Goal: Information Seeking & Learning: Check status

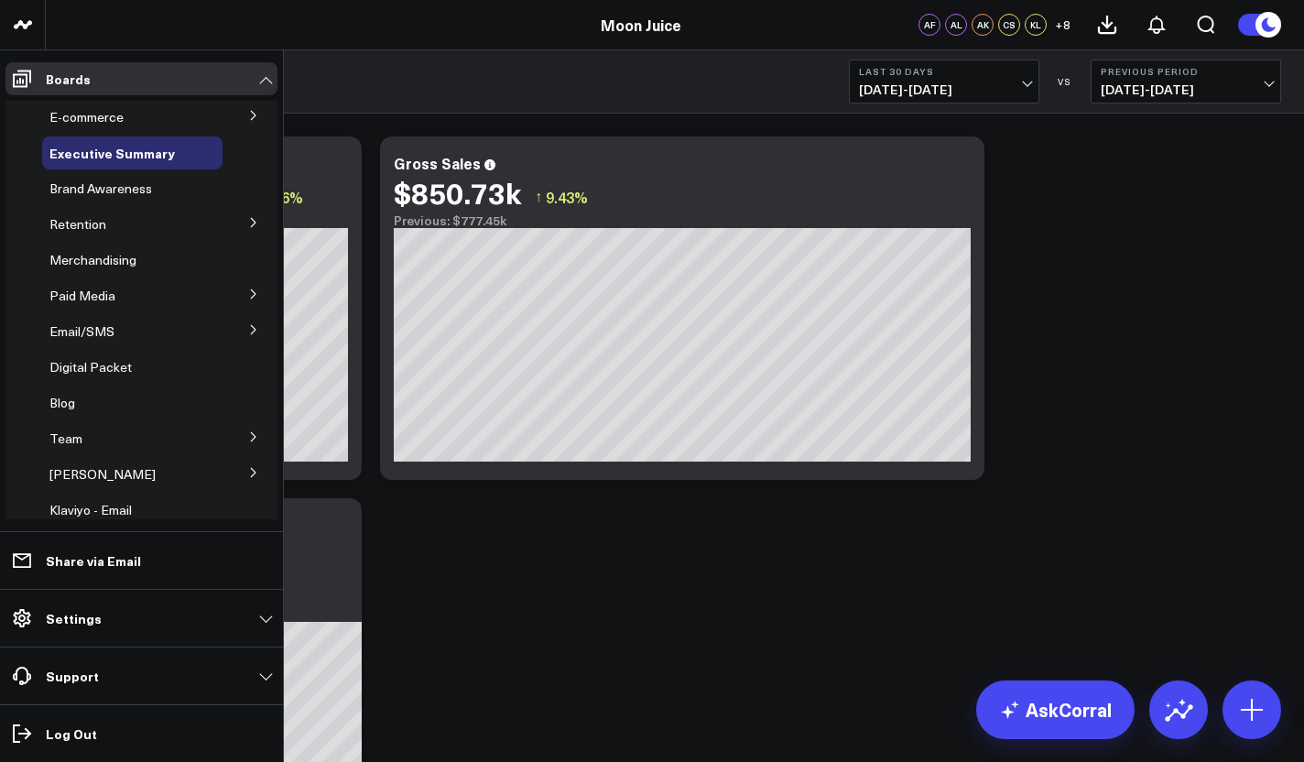
click at [214, 330] on li "Email/SMS Quiz Email Performance SMS Performance" at bounding box center [141, 331] width 272 height 33
click at [74, 333] on span "Email/SMS" at bounding box center [81, 330] width 65 height 17
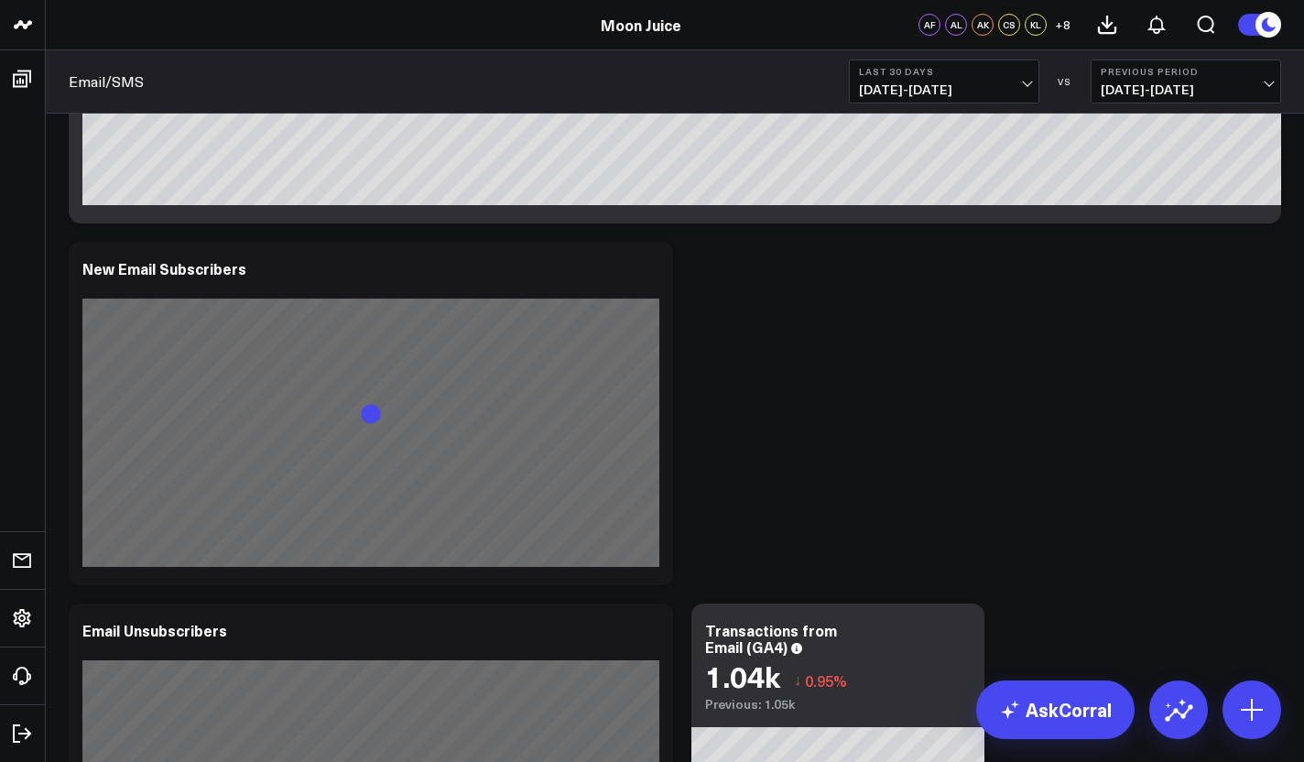
scroll to position [795, 0]
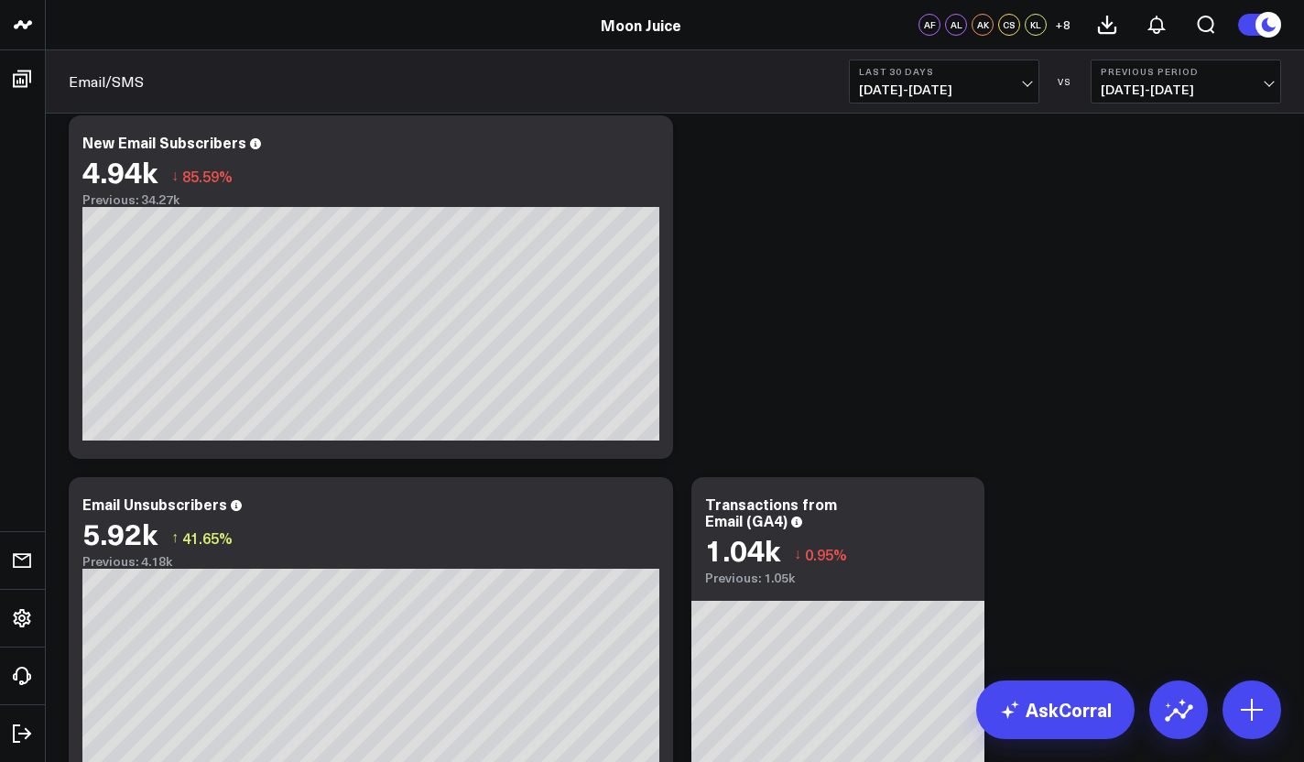
click at [930, 97] on span "[DATE] - [DATE]" at bounding box center [944, 89] width 170 height 15
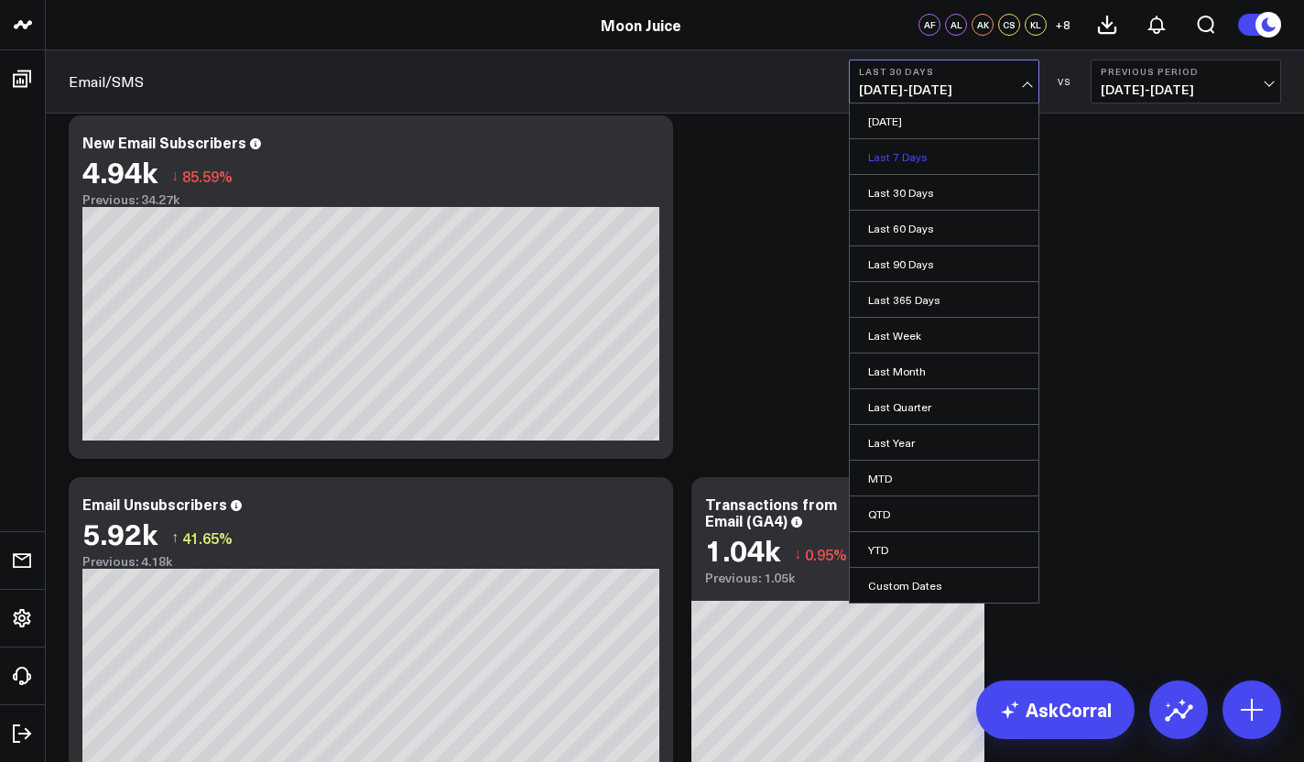
click at [925, 167] on link "Last 7 Days" at bounding box center [943, 156] width 189 height 35
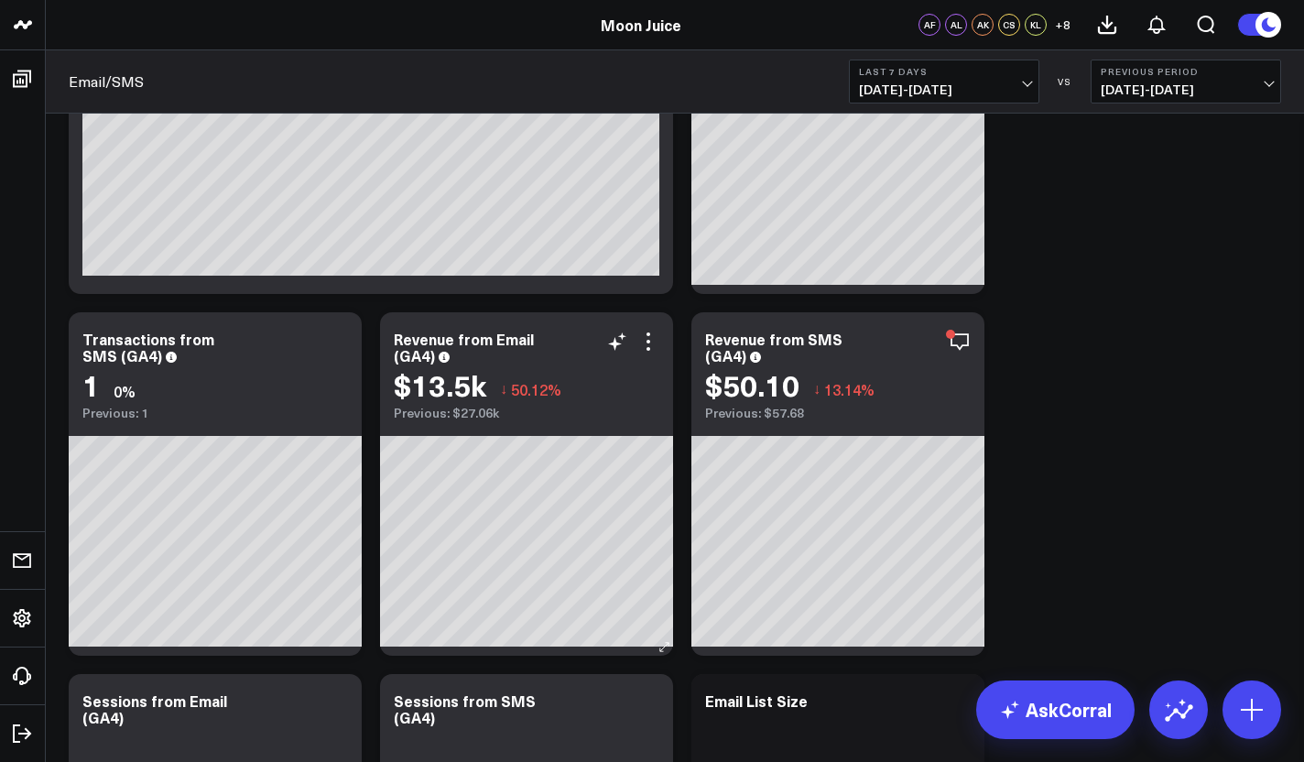
scroll to position [1384, 0]
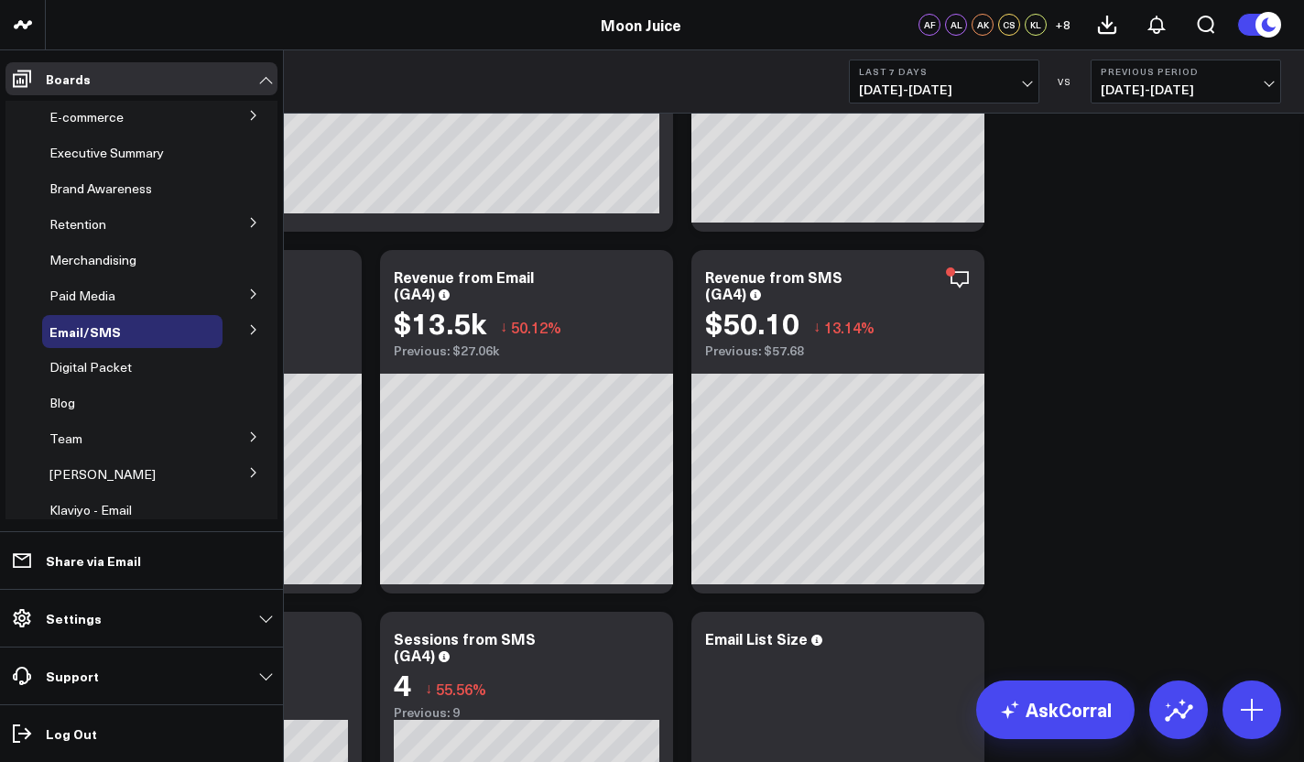
click at [240, 337] on button at bounding box center [254, 328] width 48 height 27
click at [117, 404] on span "Email Performance" at bounding box center [115, 396] width 111 height 17
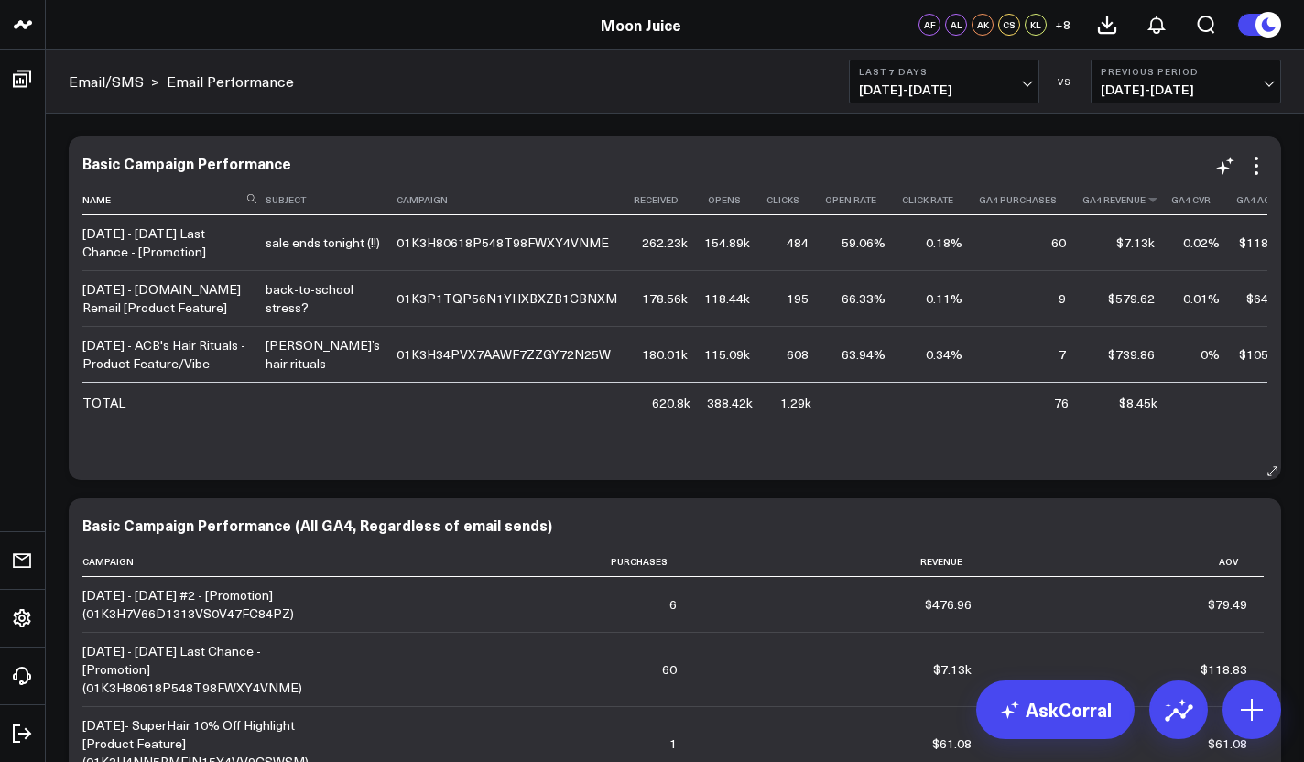
click at [1082, 195] on th "Ga4 Revenue" at bounding box center [1126, 200] width 89 height 30
click at [1082, 214] on th "Ga4 Revenue" at bounding box center [1126, 200] width 89 height 30
click at [1145, 205] on icon at bounding box center [1152, 199] width 15 height 11
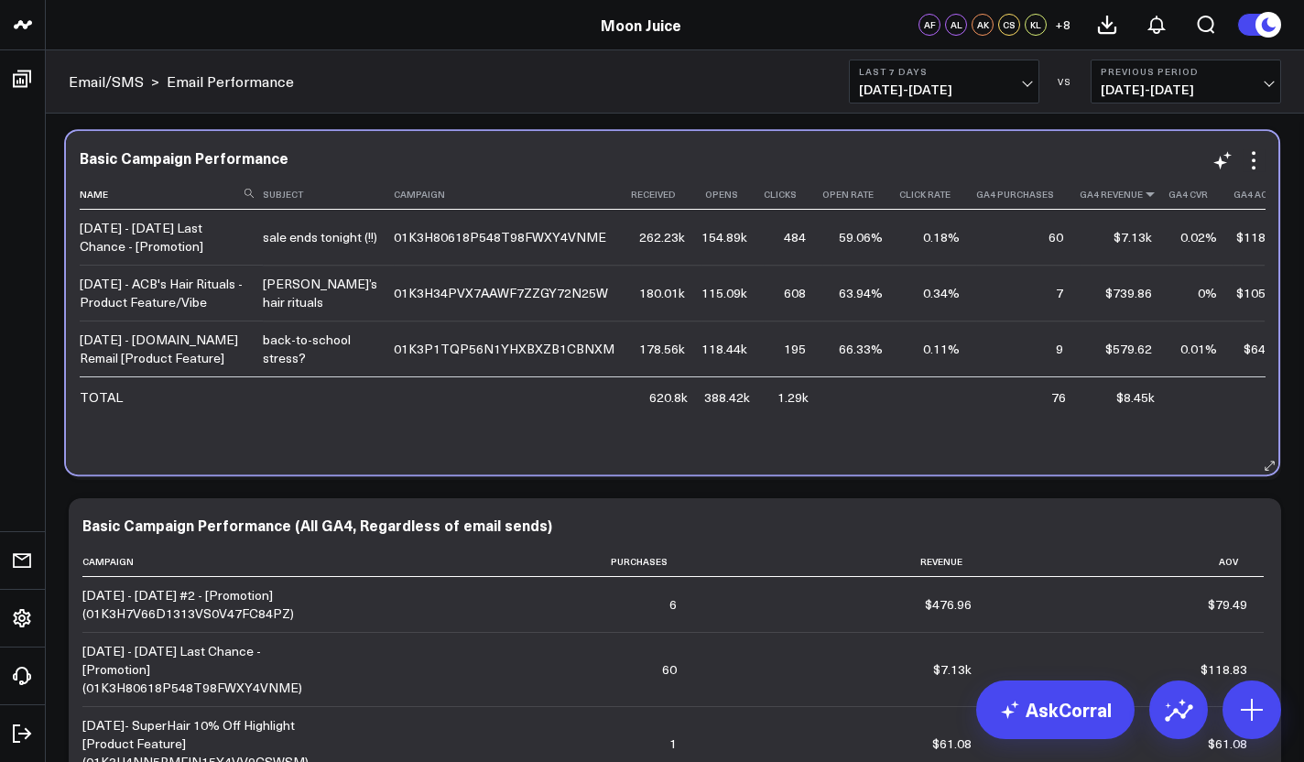
click at [1142, 200] on icon at bounding box center [1149, 194] width 15 height 11
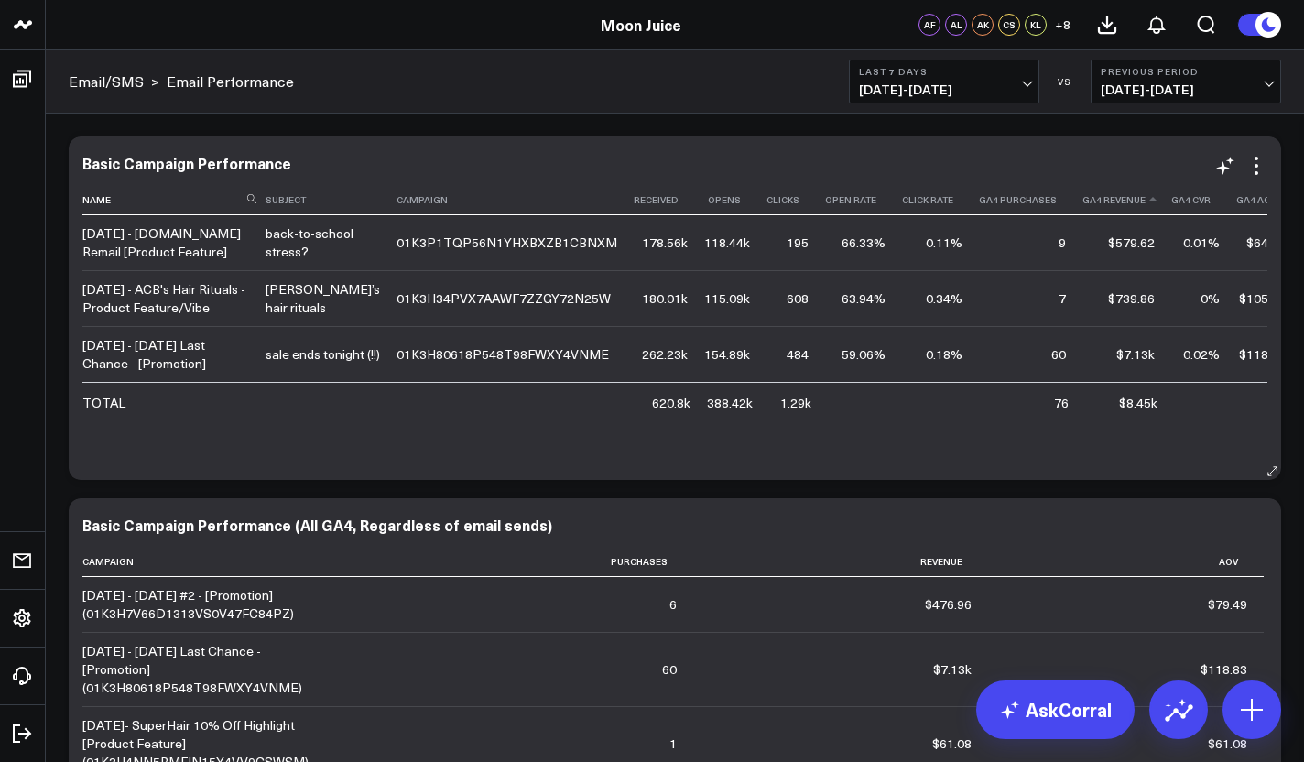
click at [1082, 209] on th "Ga4 Revenue" at bounding box center [1126, 200] width 89 height 30
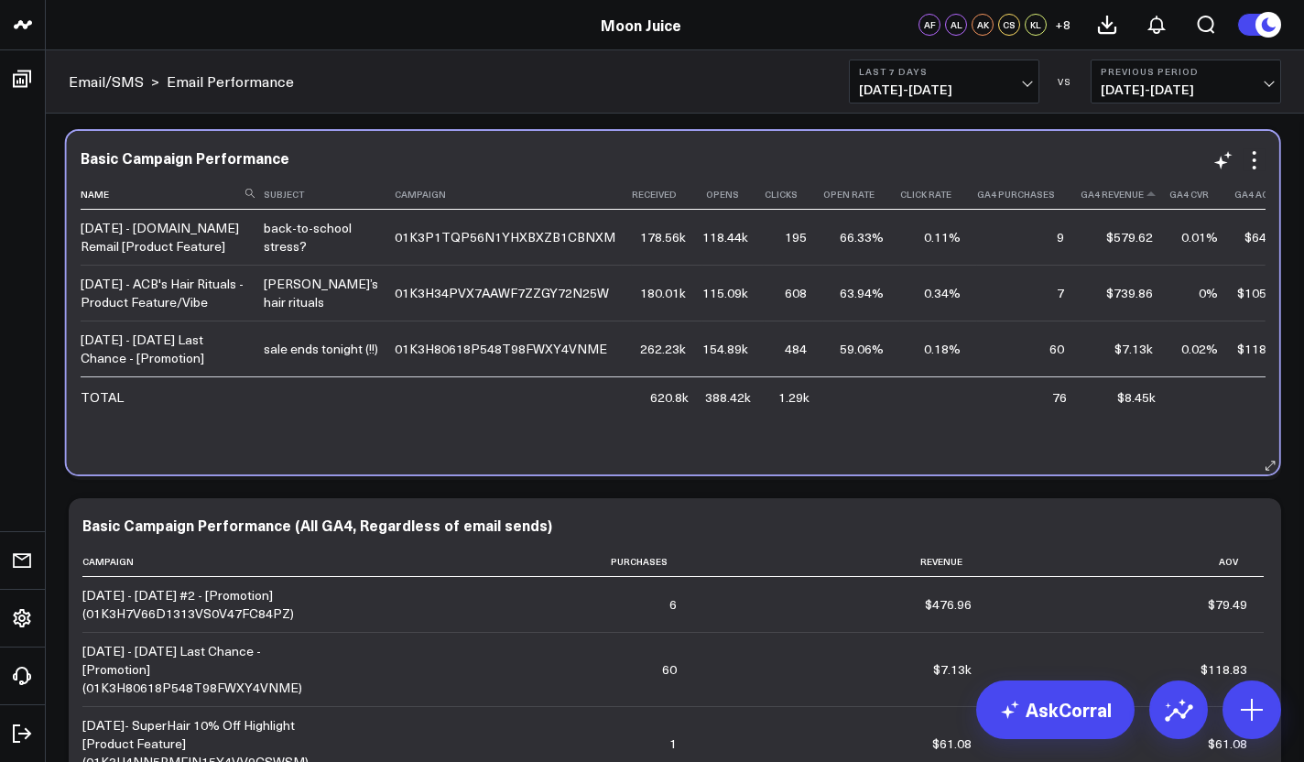
click at [1080, 203] on th "Ga4 Revenue" at bounding box center [1124, 194] width 89 height 30
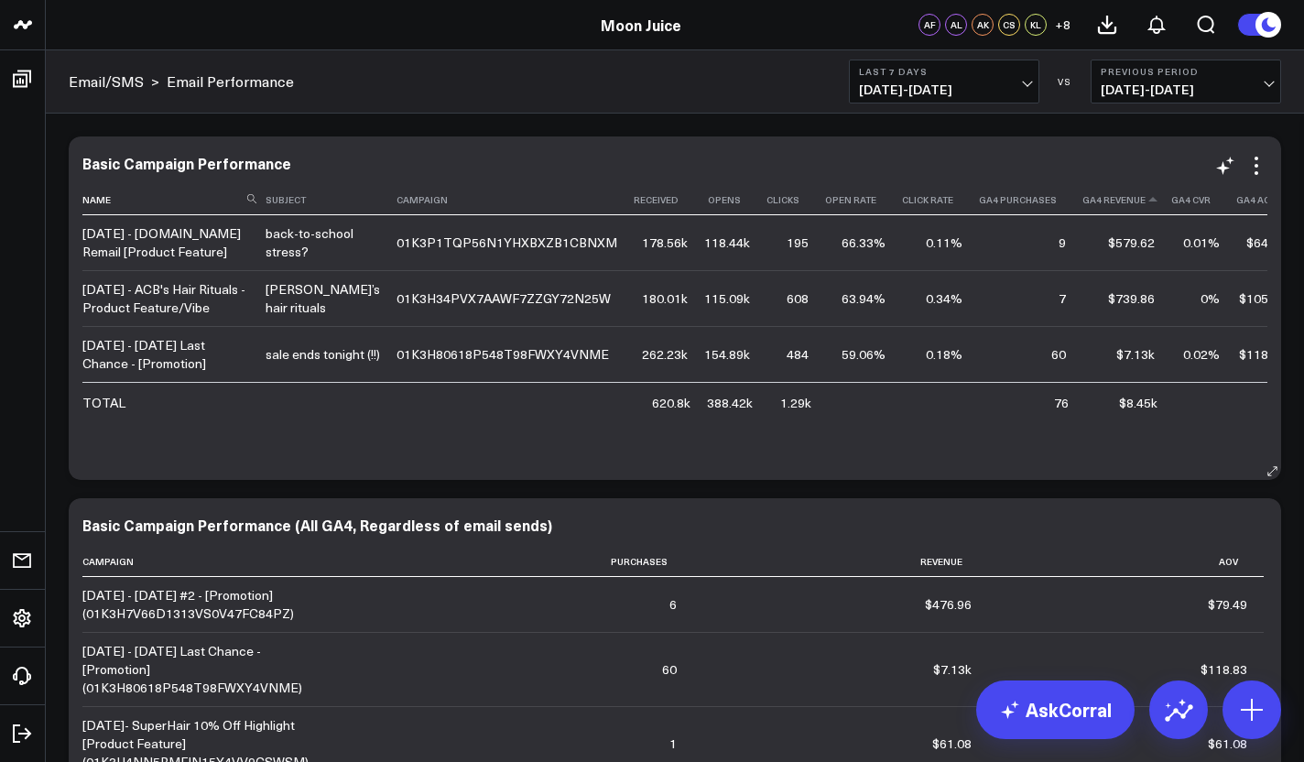
click at [1145, 203] on icon at bounding box center [1152, 199] width 15 height 11
